Goal: Find specific page/section: Find specific page/section

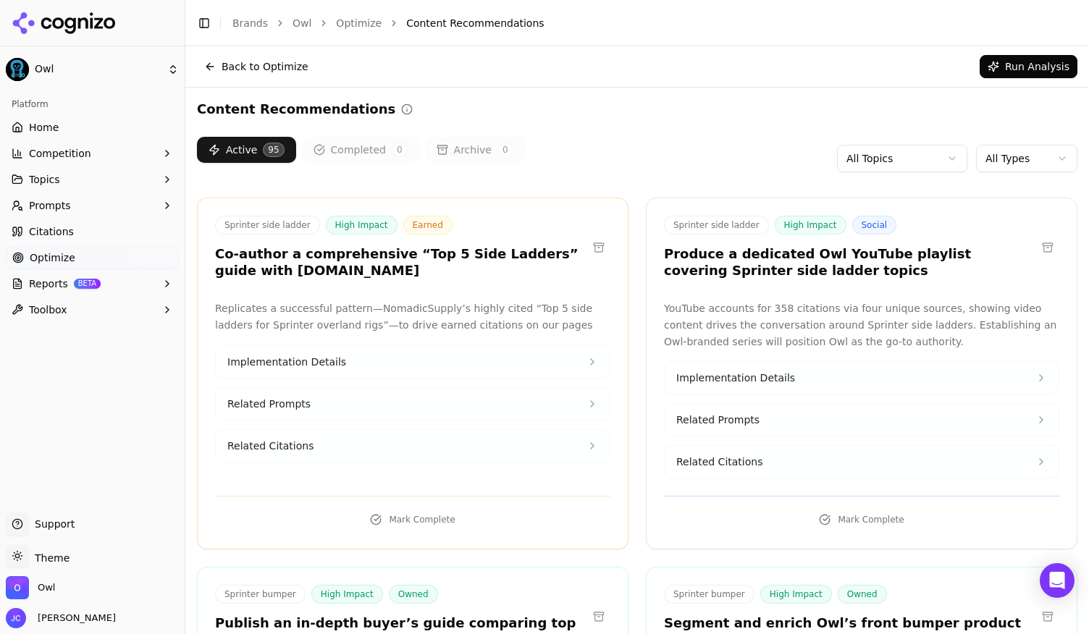
click at [224, 69] on button "Back to Optimize" at bounding box center [256, 66] width 119 height 23
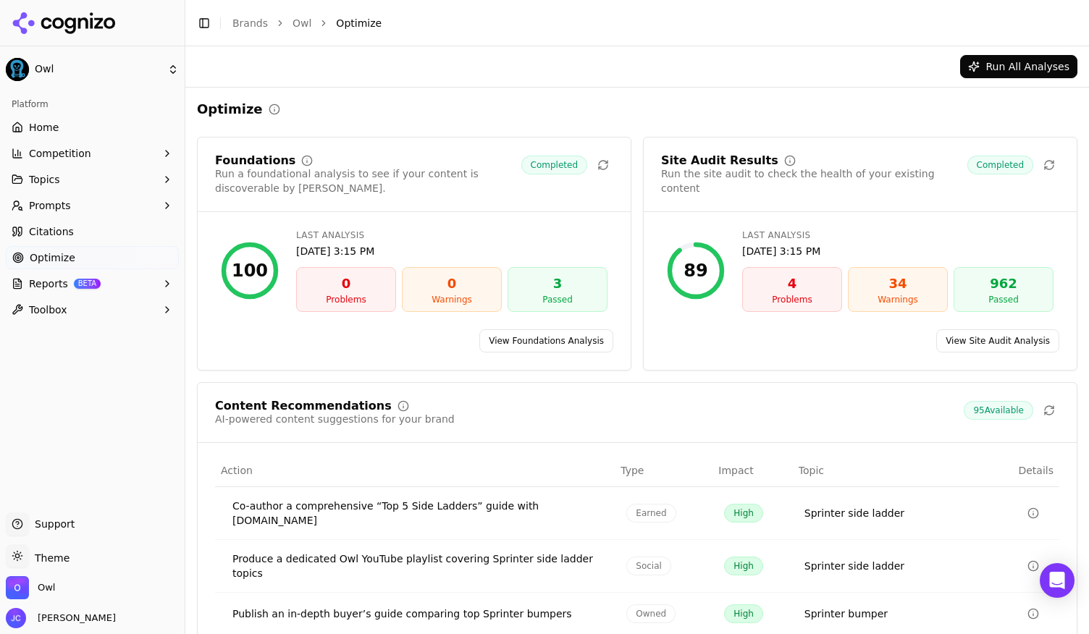
scroll to position [149, 0]
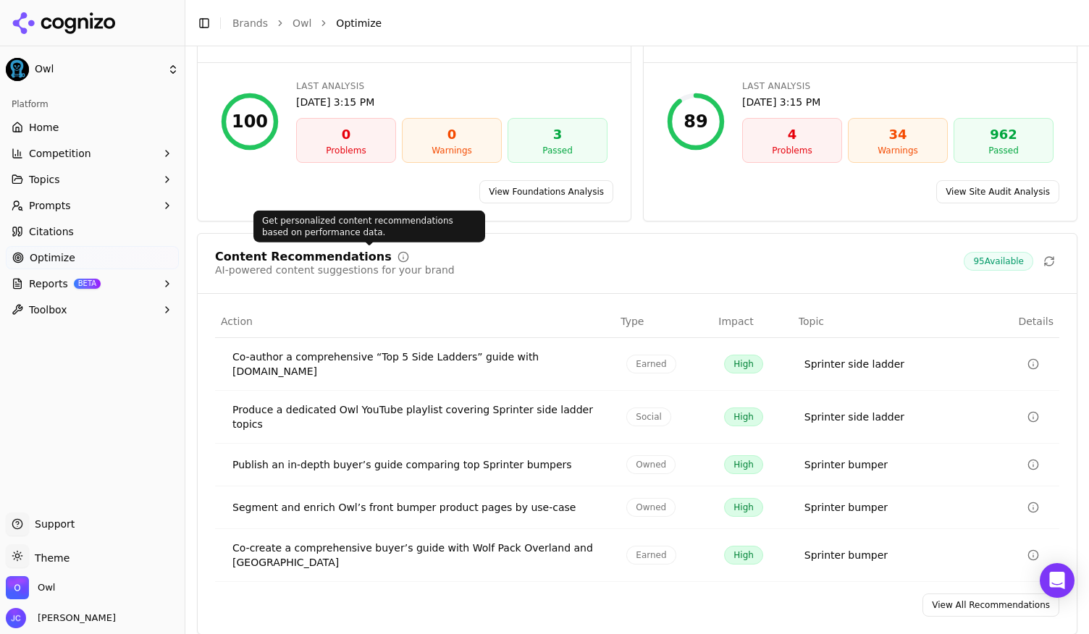
click at [397, 255] on icon at bounding box center [403, 257] width 12 height 12
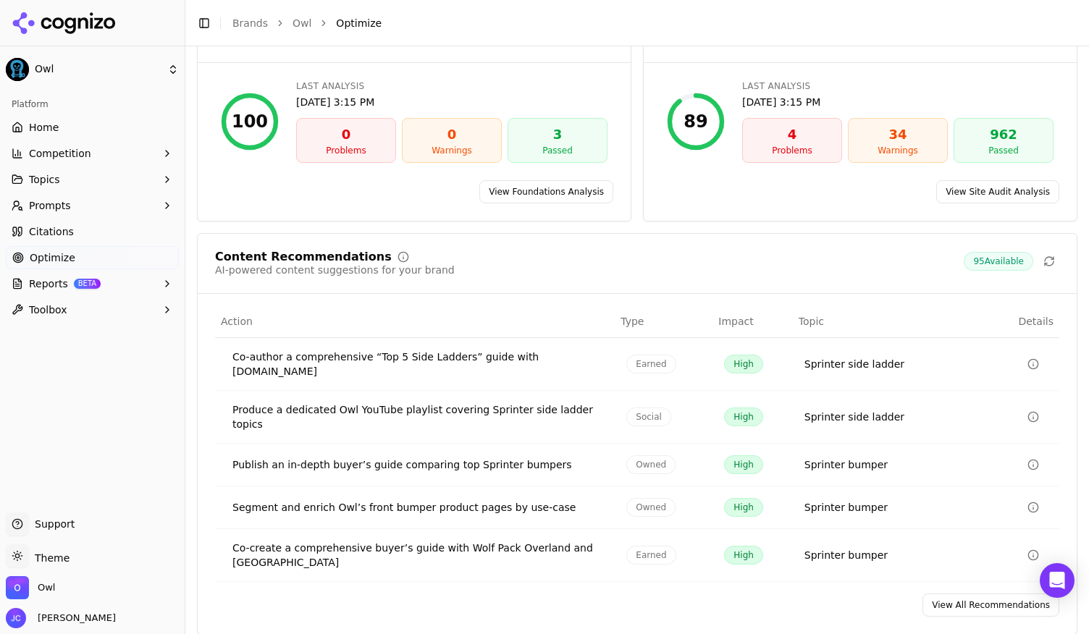
click at [397, 253] on icon at bounding box center [403, 257] width 12 height 12
click at [154, 208] on button "Prompts" at bounding box center [92, 205] width 173 height 23
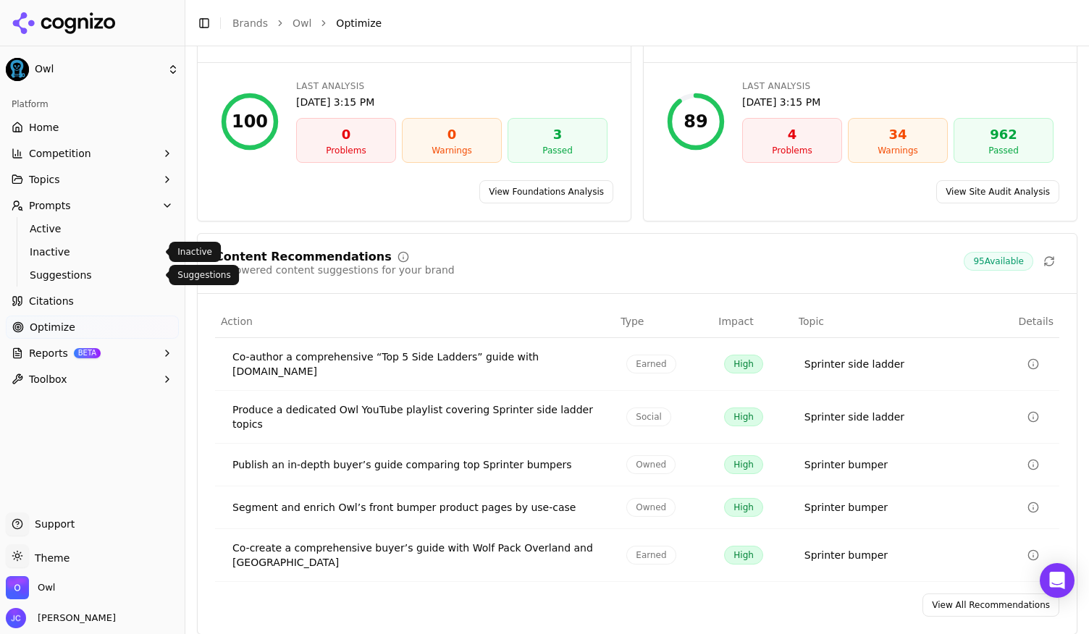
click at [76, 271] on span "Suggestions" at bounding box center [93, 275] width 126 height 14
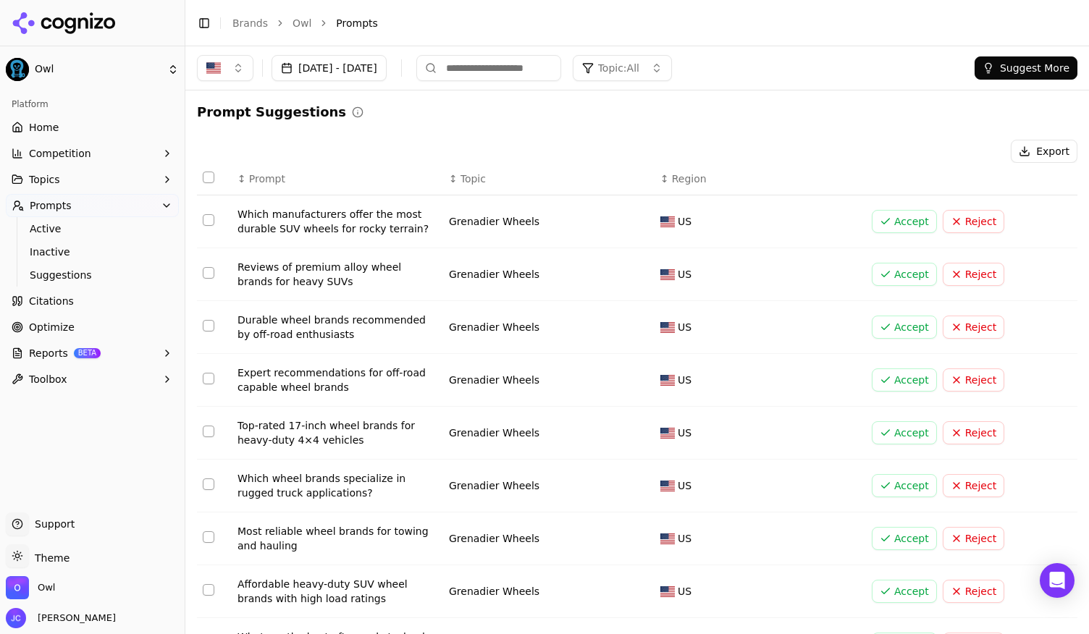
click at [69, 180] on button "Topics" at bounding box center [92, 179] width 173 height 23
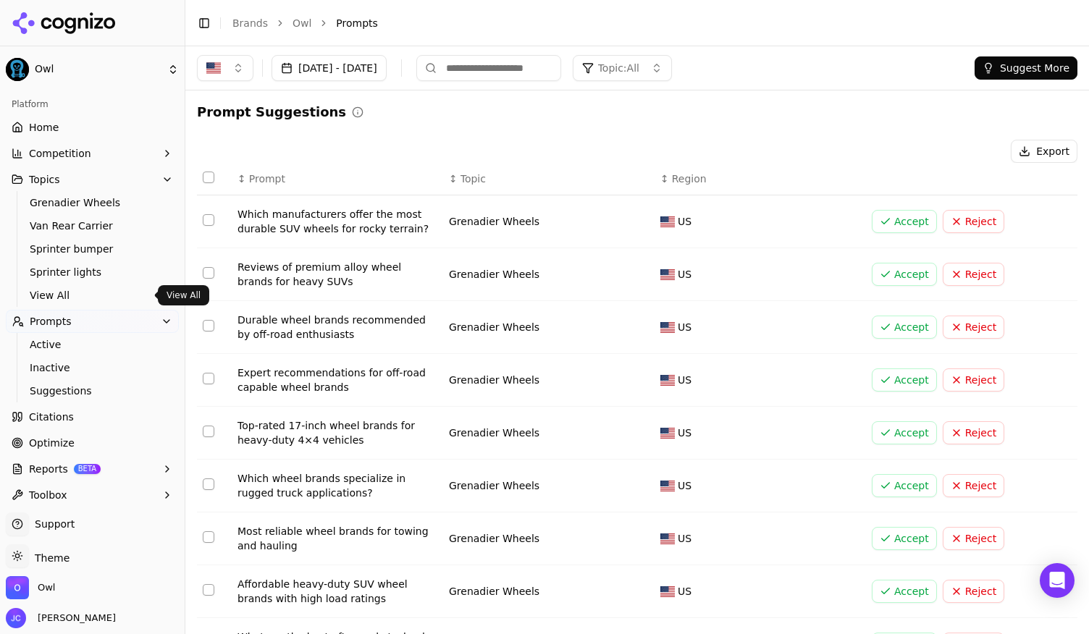
click at [66, 291] on span "View All" at bounding box center [93, 295] width 126 height 14
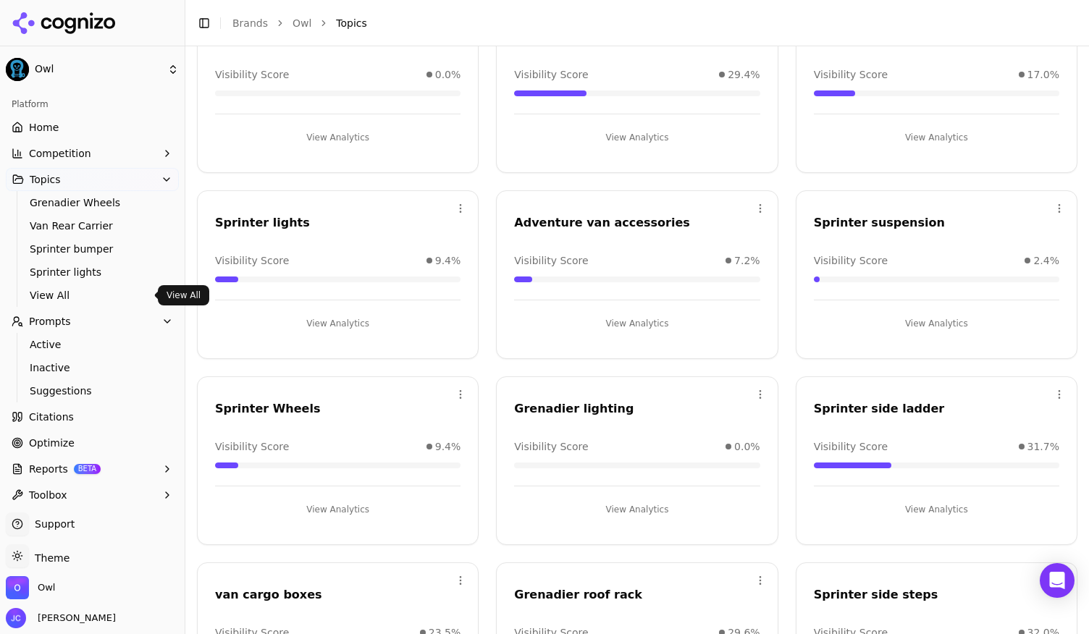
scroll to position [240, 0]
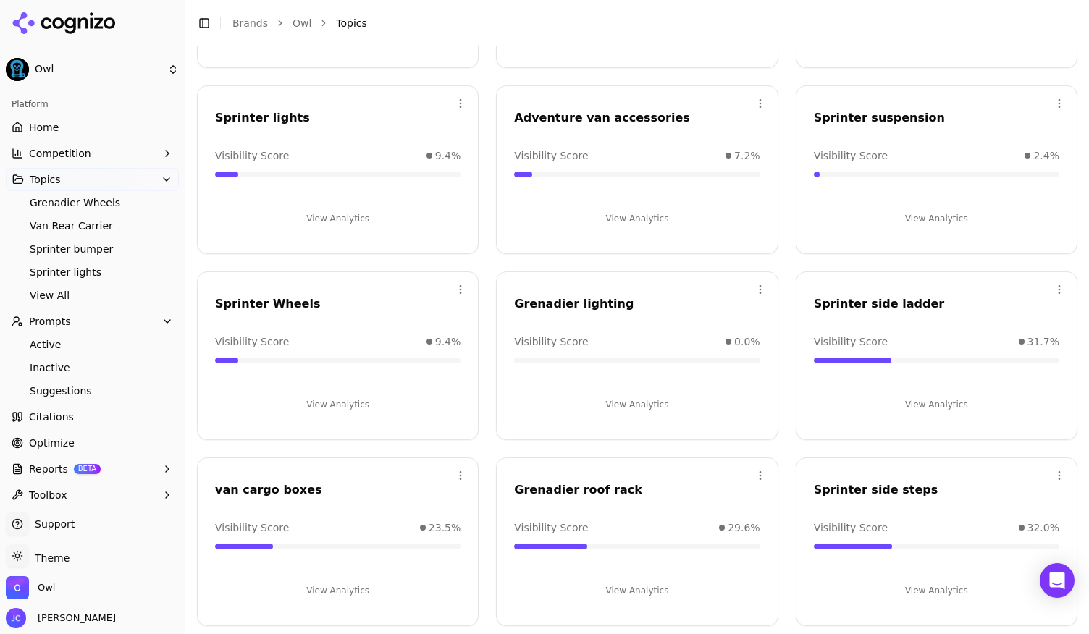
click at [55, 436] on span "Optimize" at bounding box center [52, 443] width 46 height 14
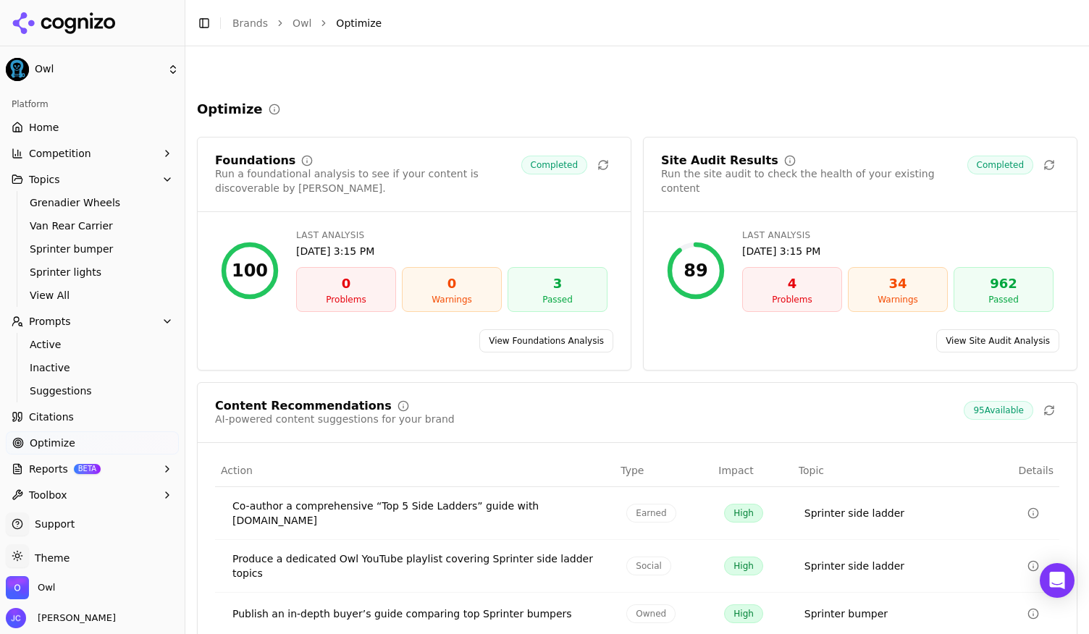
scroll to position [149, 0]
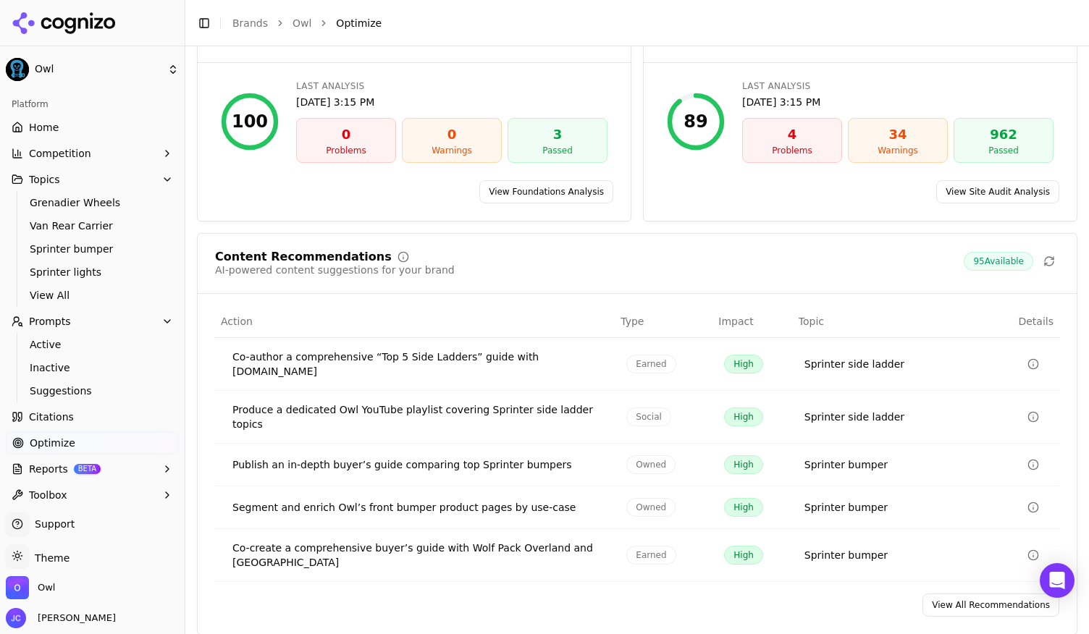
click at [976, 593] on link "View All Recommendations" at bounding box center [990, 604] width 137 height 23
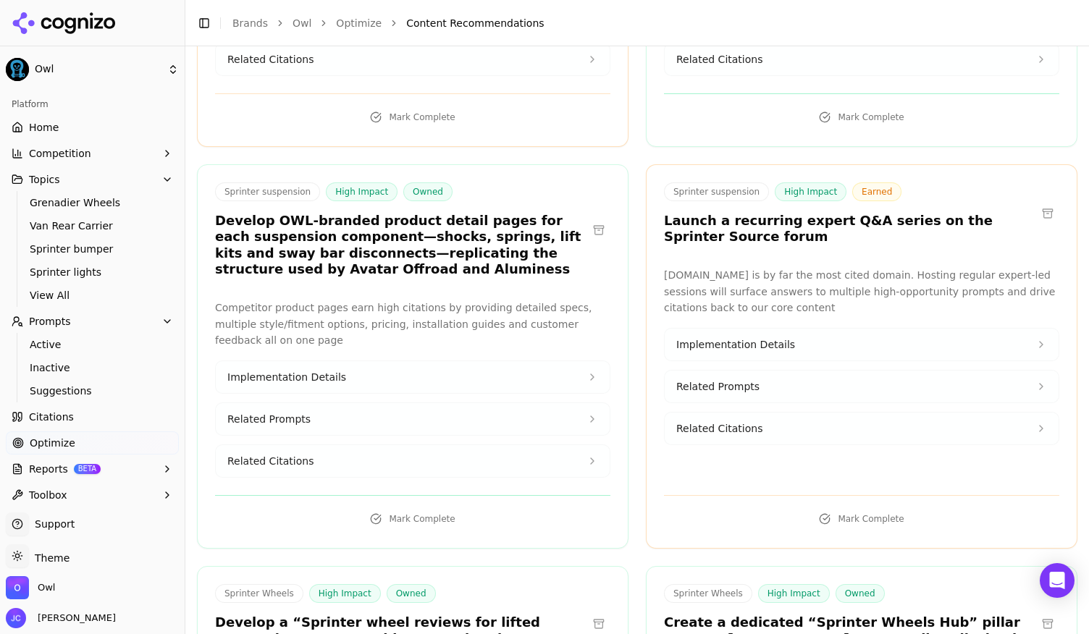
scroll to position [2315, 0]
click at [586, 413] on icon at bounding box center [592, 419] width 12 height 12
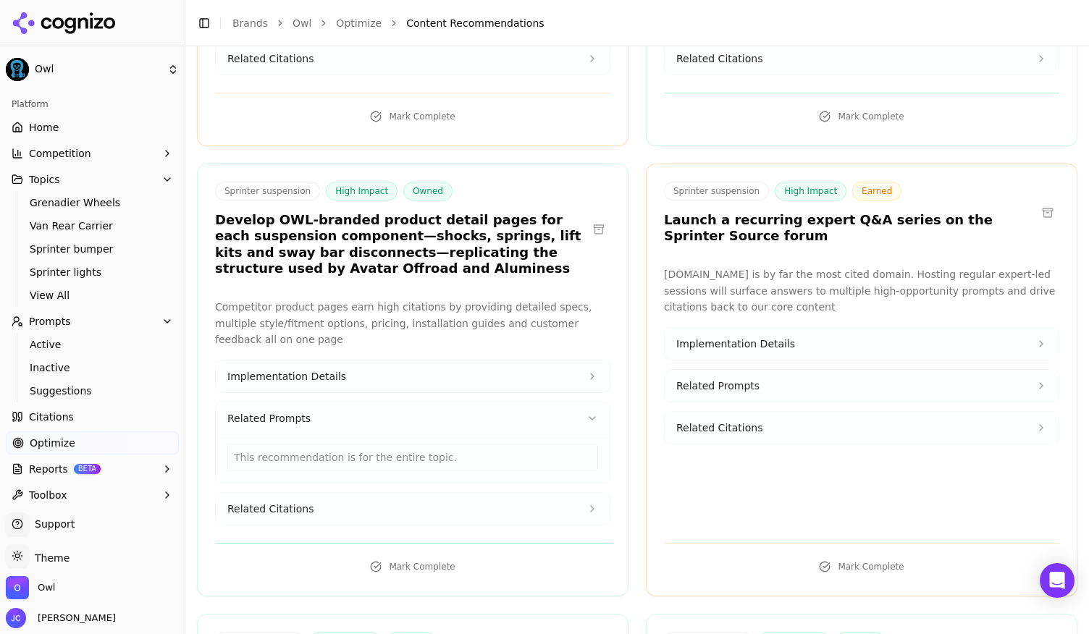
click at [586, 371] on icon at bounding box center [592, 377] width 12 height 12
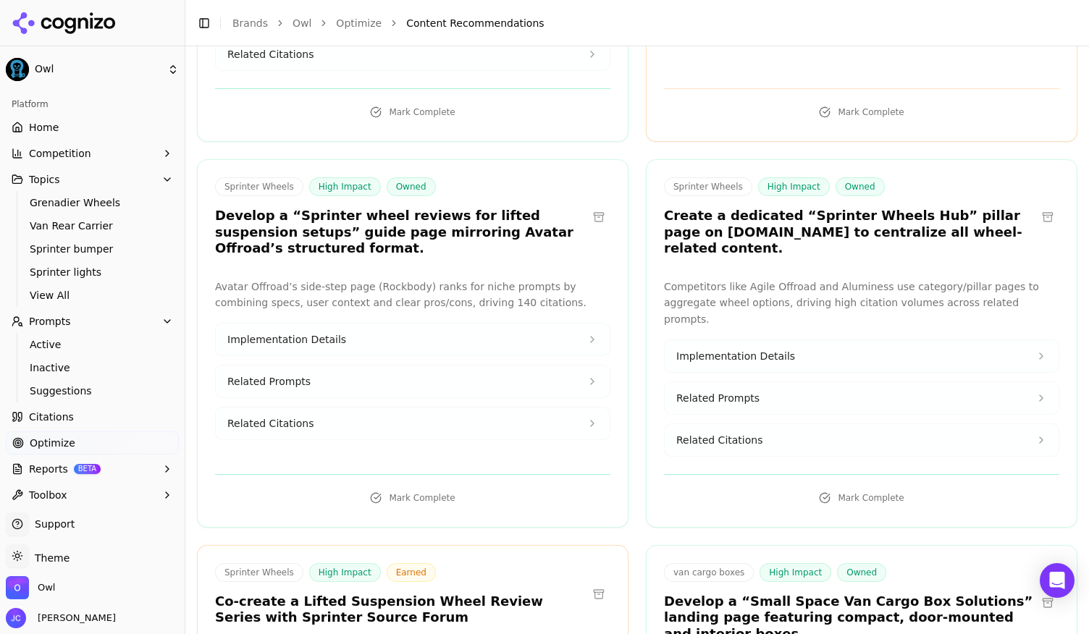
scroll to position [3203, 0]
